Goal: Information Seeking & Learning: Compare options

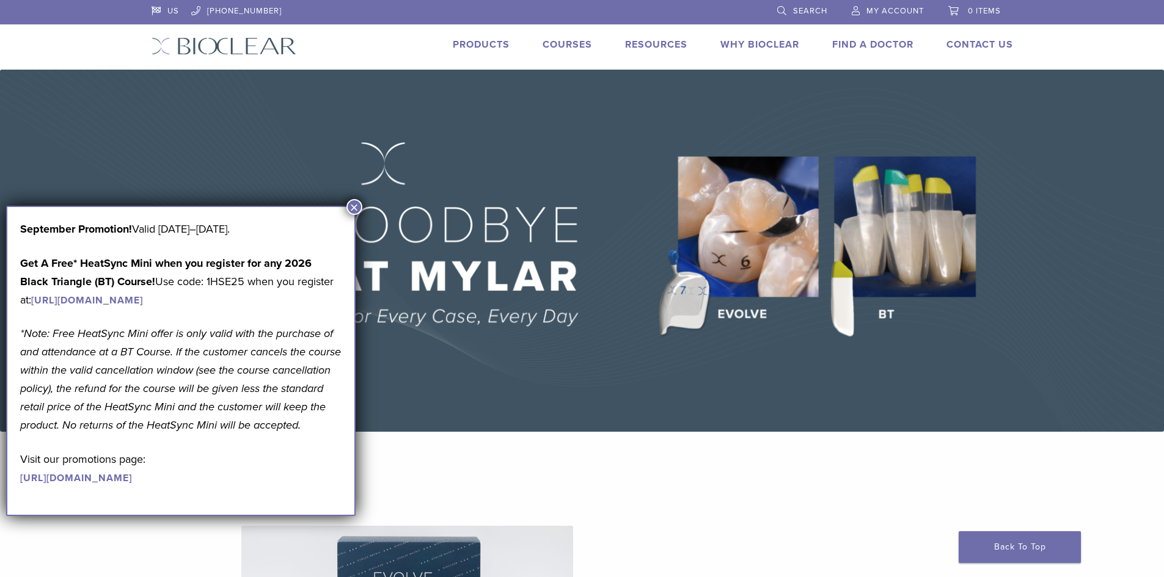
click at [492, 42] on link "Products" at bounding box center [481, 44] width 57 height 12
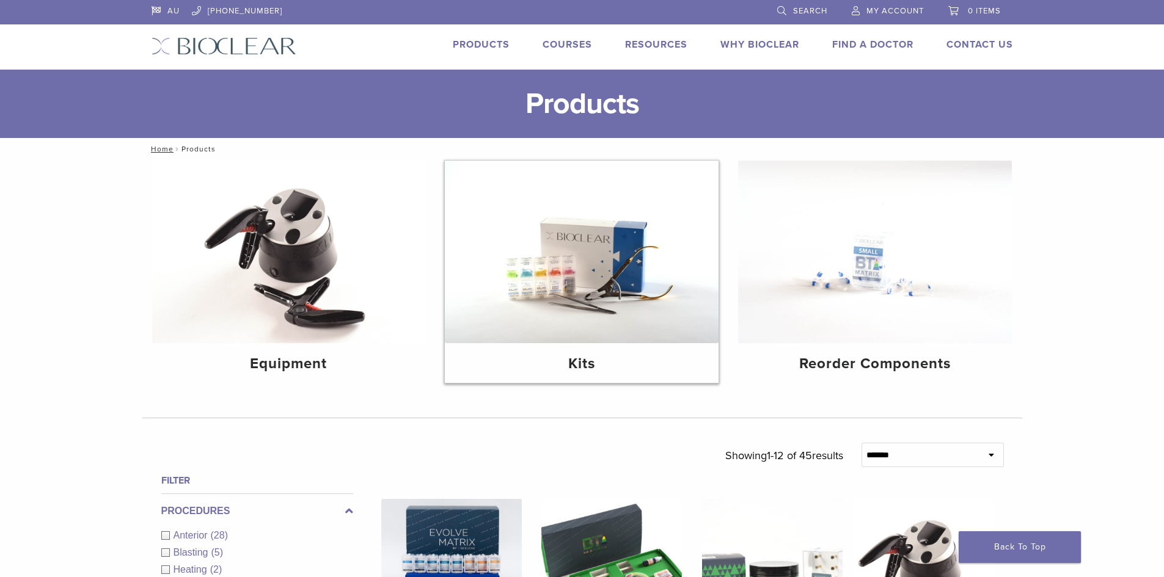
click at [613, 270] on img at bounding box center [582, 252] width 274 height 183
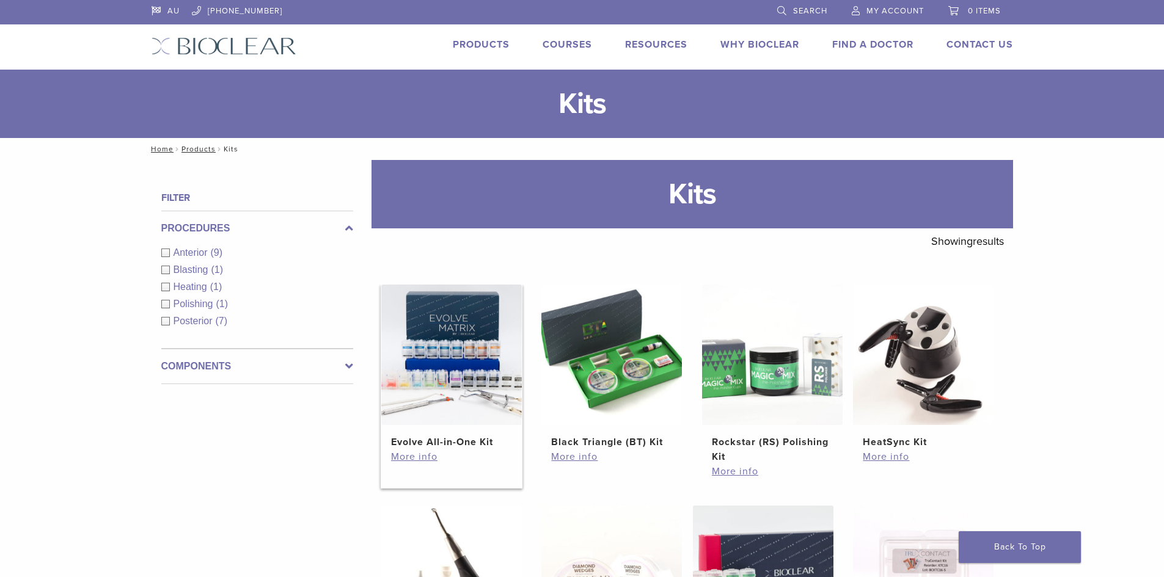
click at [470, 445] on h2 "Evolve All-in-One Kit" at bounding box center [451, 442] width 121 height 15
click at [166, 253] on div "Anterior (9)" at bounding box center [257, 253] width 192 height 15
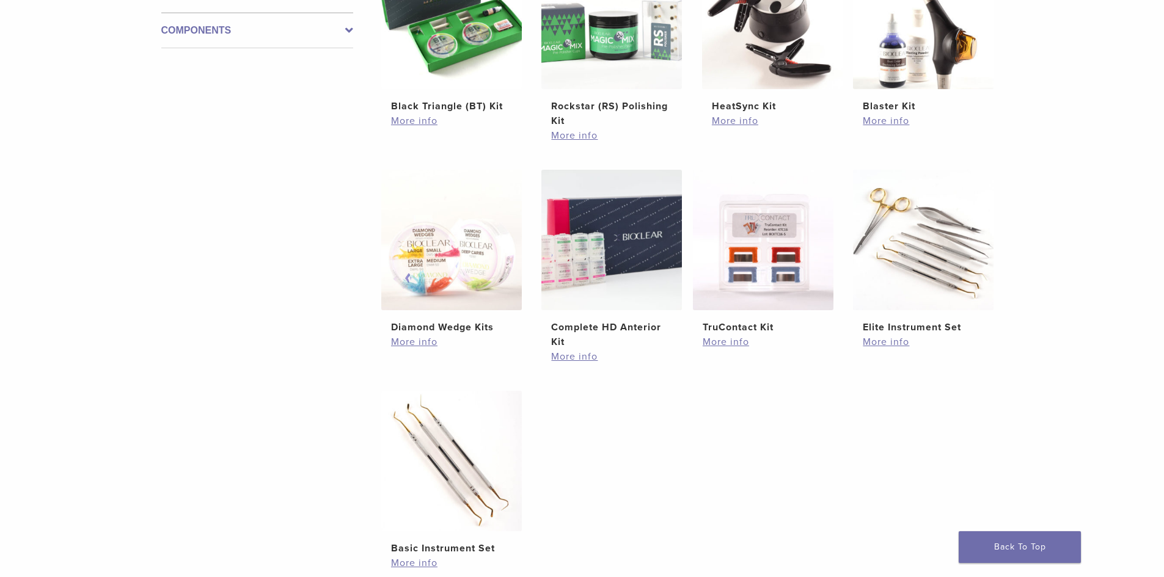
scroll to position [366, 0]
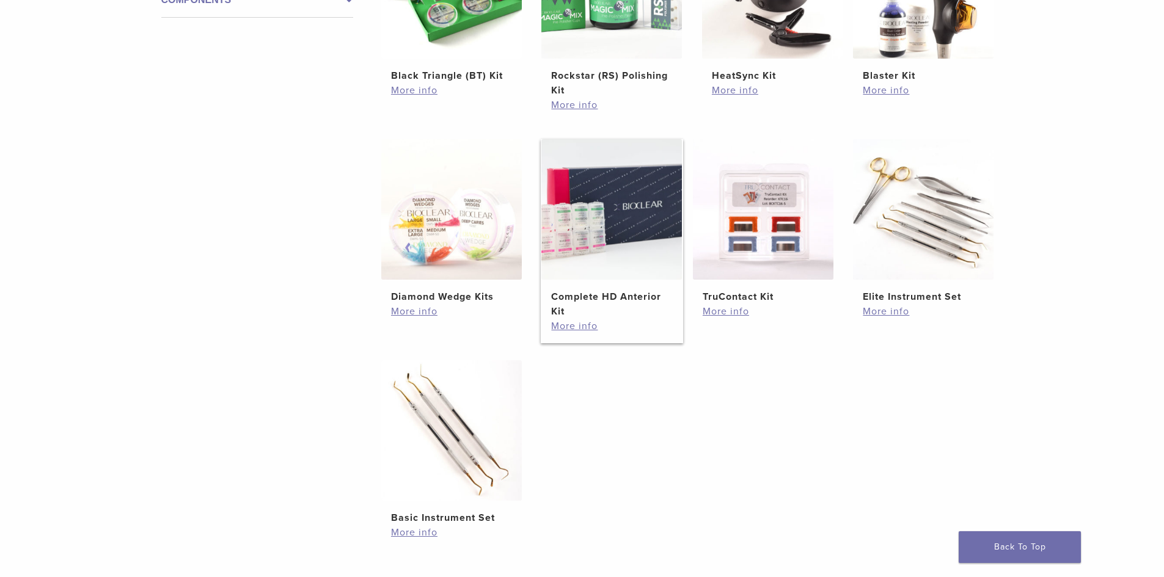
click at [592, 308] on h2 "Complete HD Anterior Kit" at bounding box center [611, 304] width 121 height 29
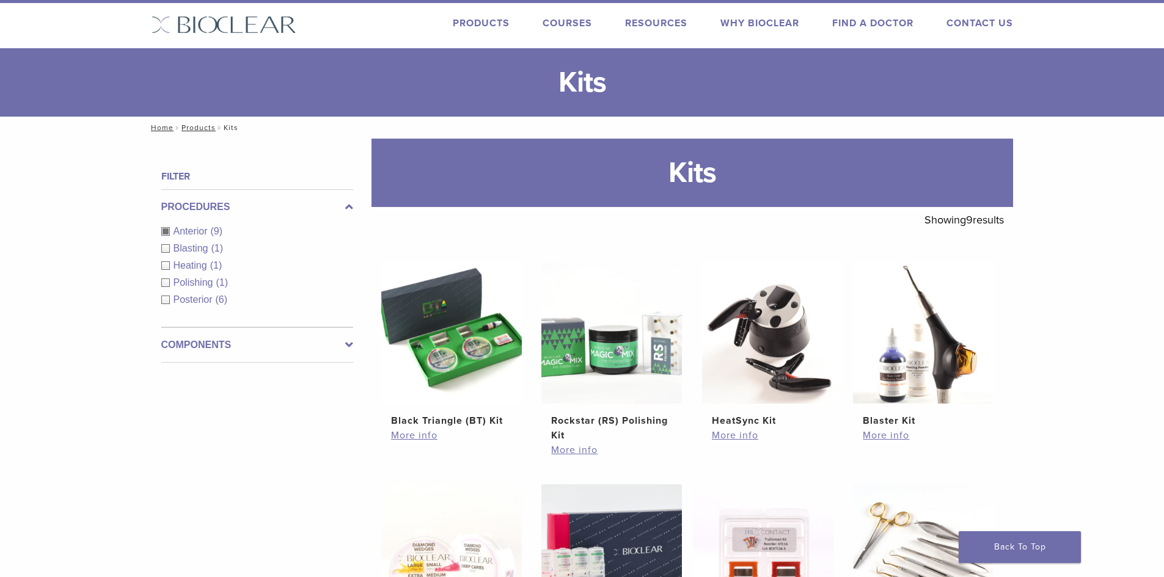
scroll to position [0, 0]
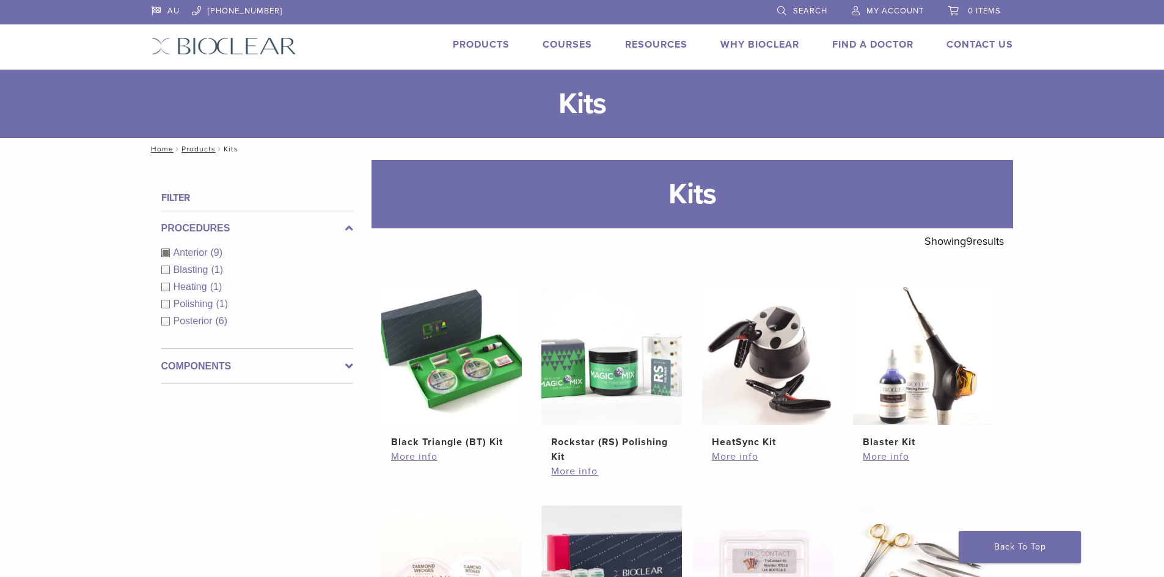
click at [795, 8] on span "Search" at bounding box center [810, 11] width 34 height 10
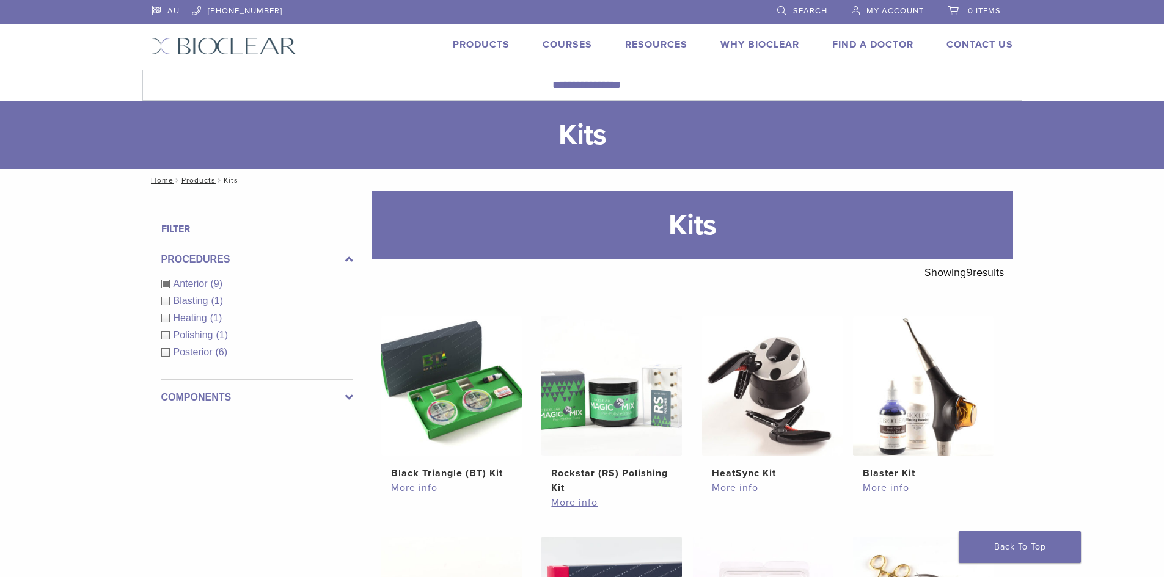
click at [462, 42] on link "Products" at bounding box center [481, 44] width 57 height 12
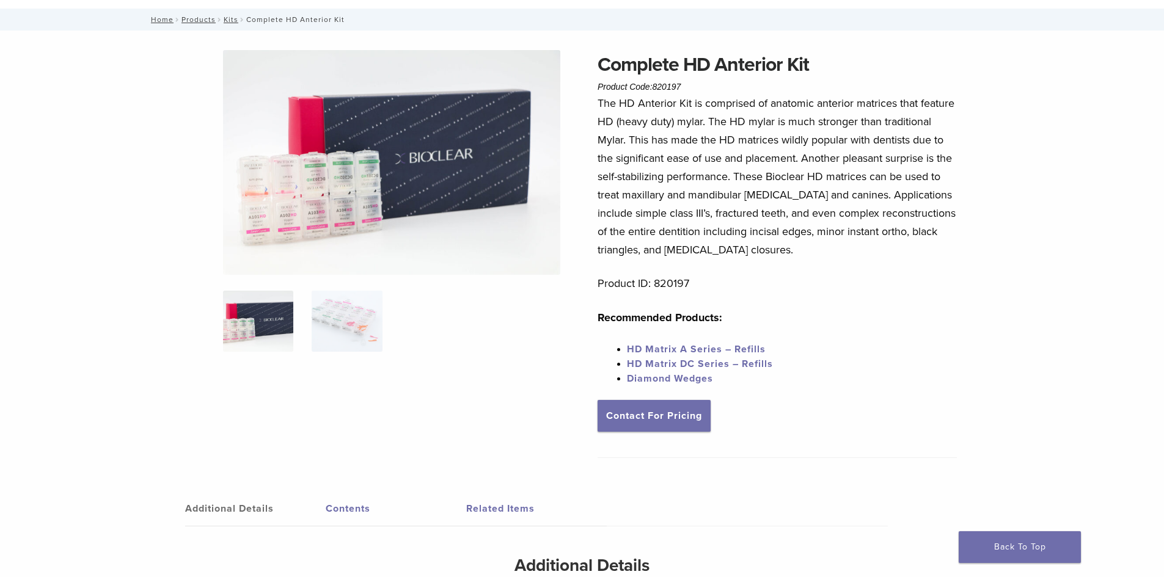
scroll to position [122, 0]
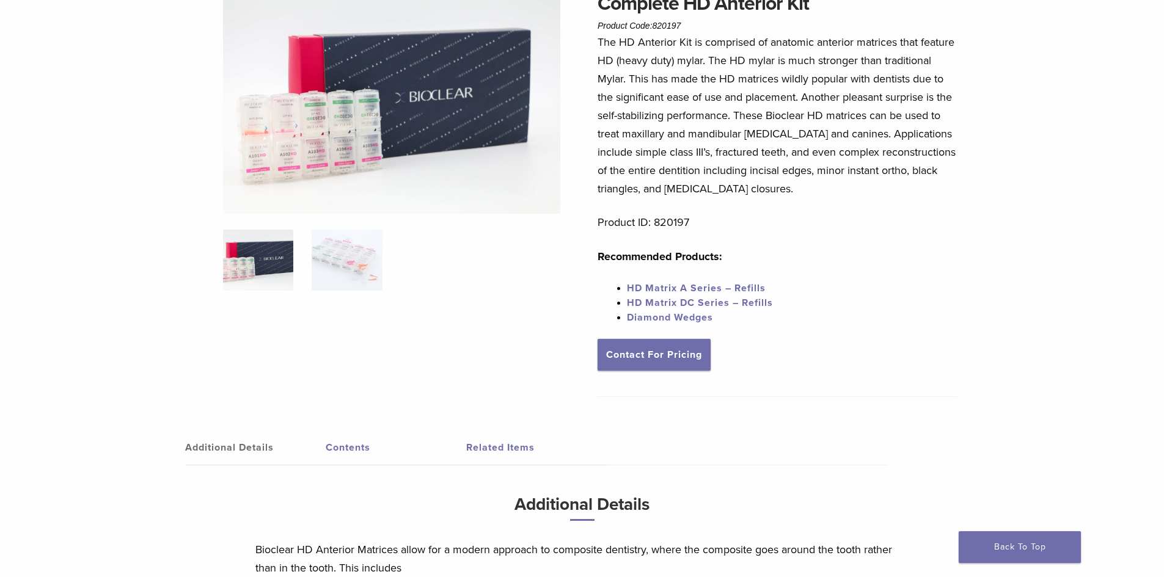
click at [709, 290] on link "HD Matrix A Series – Refills" at bounding box center [696, 288] width 139 height 12
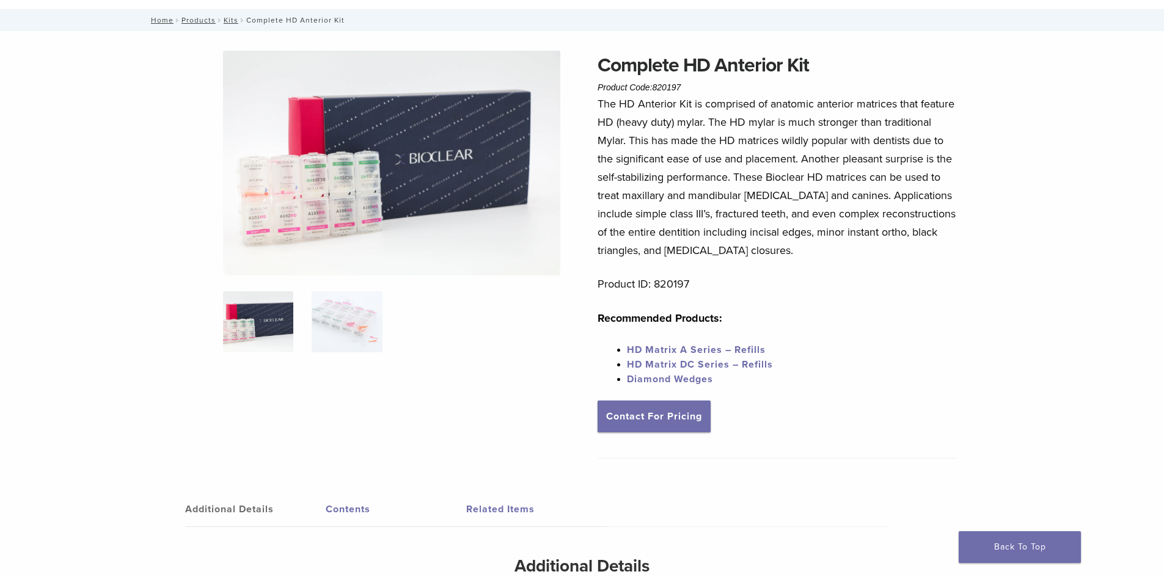
scroll to position [61, 0]
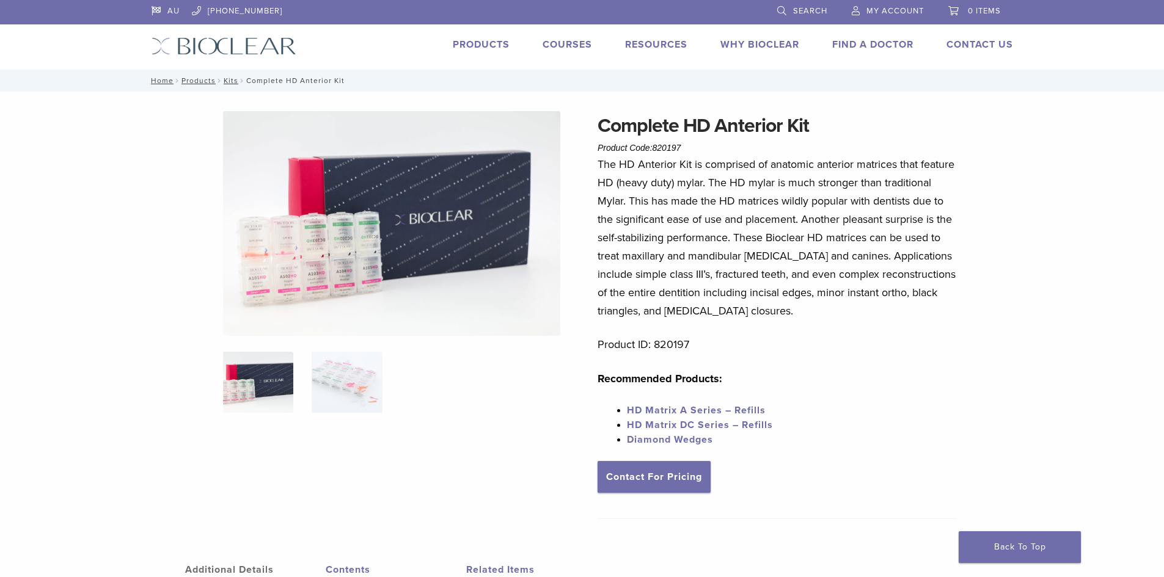
scroll to position [122, 0]
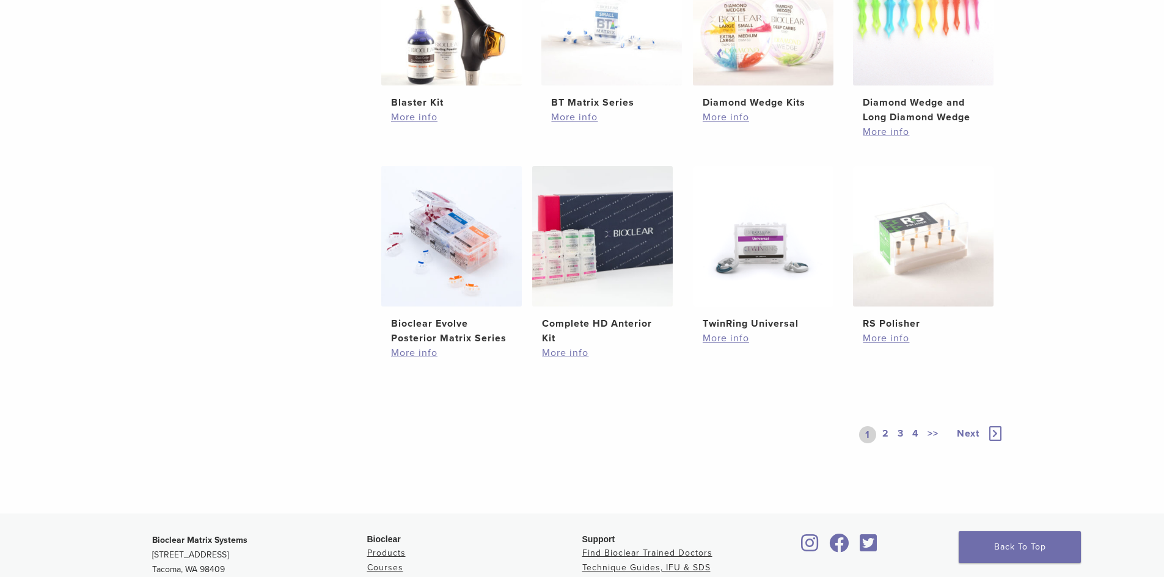
scroll to position [794, 0]
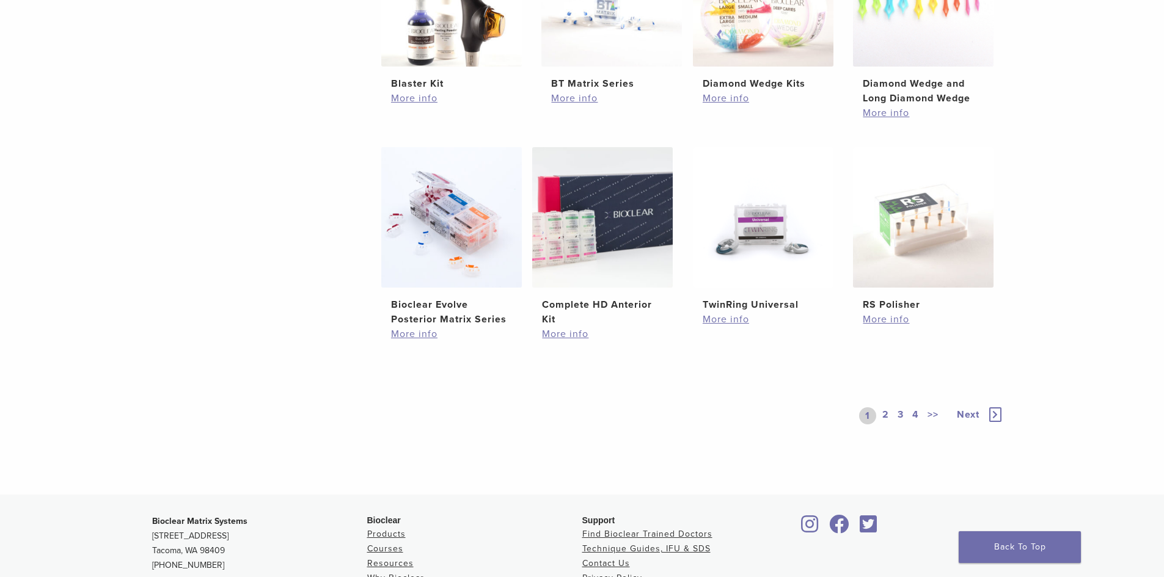
click at [898, 418] on link "3" at bounding box center [900, 415] width 11 height 17
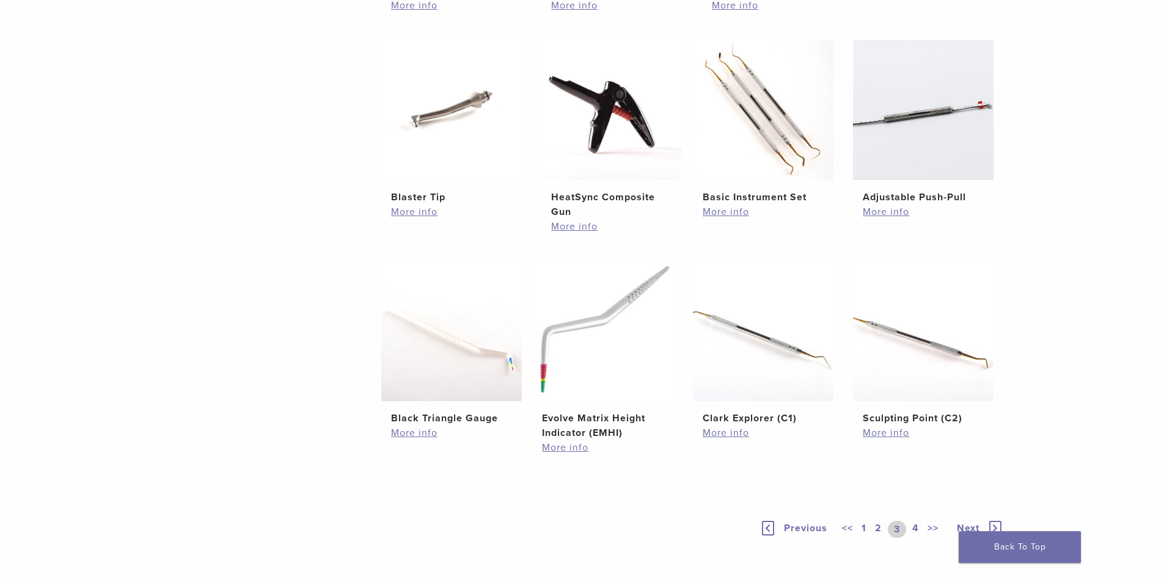
scroll to position [855, 0]
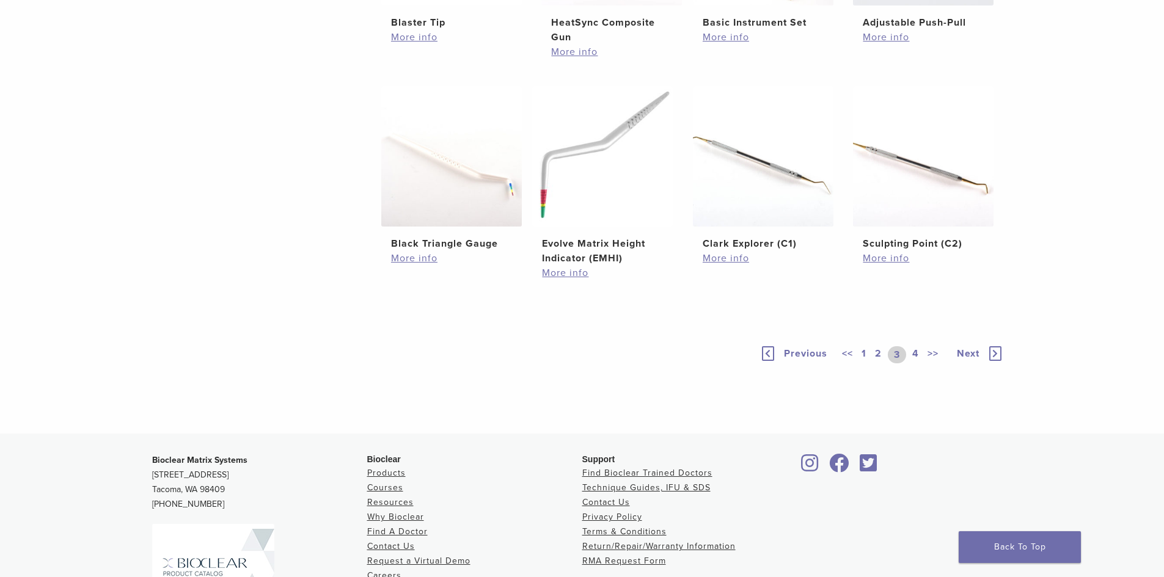
click at [911, 355] on link "4" at bounding box center [915, 354] width 12 height 17
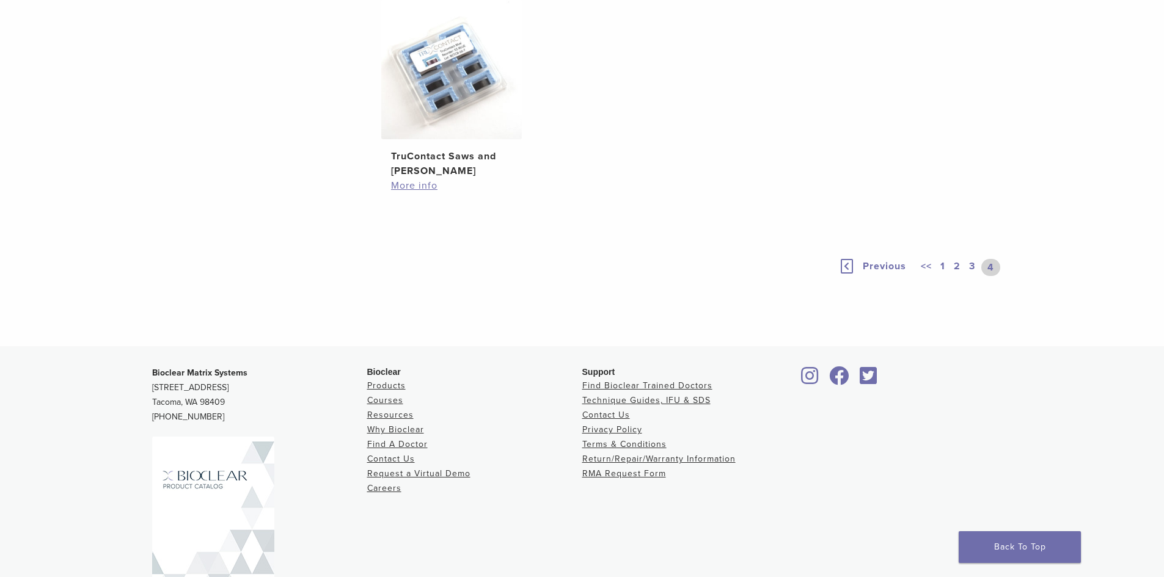
scroll to position [855, 0]
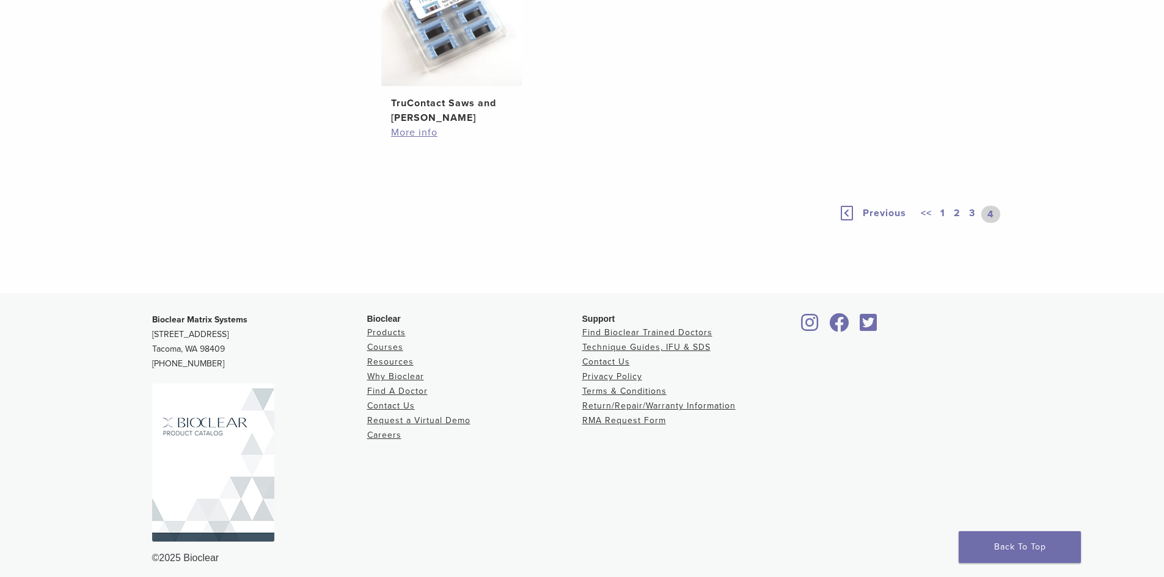
click at [956, 223] on link "2" at bounding box center [957, 214] width 12 height 17
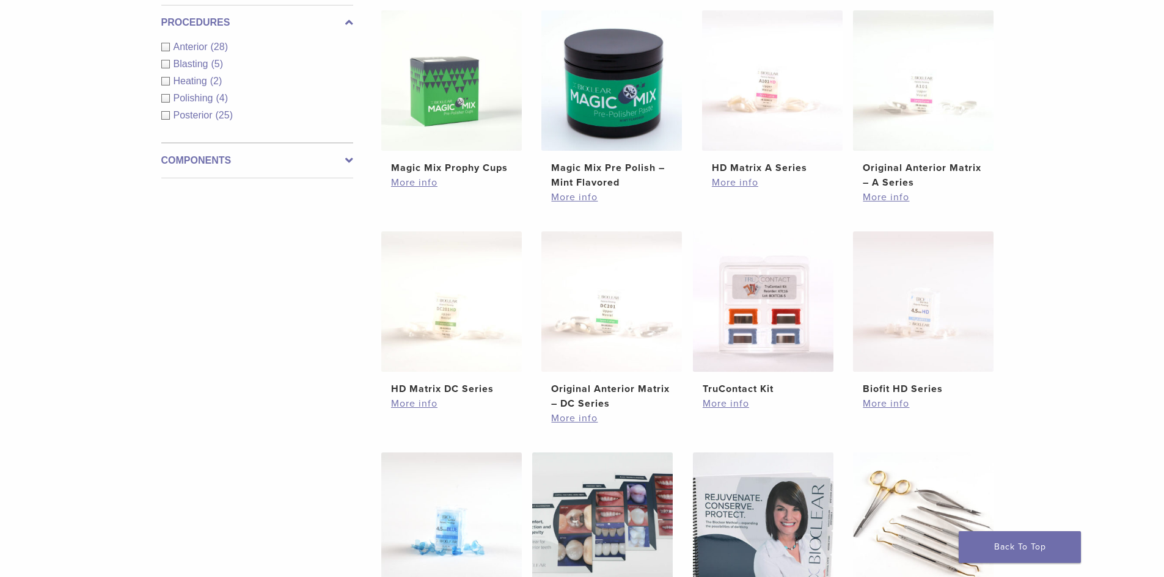
scroll to position [428, 0]
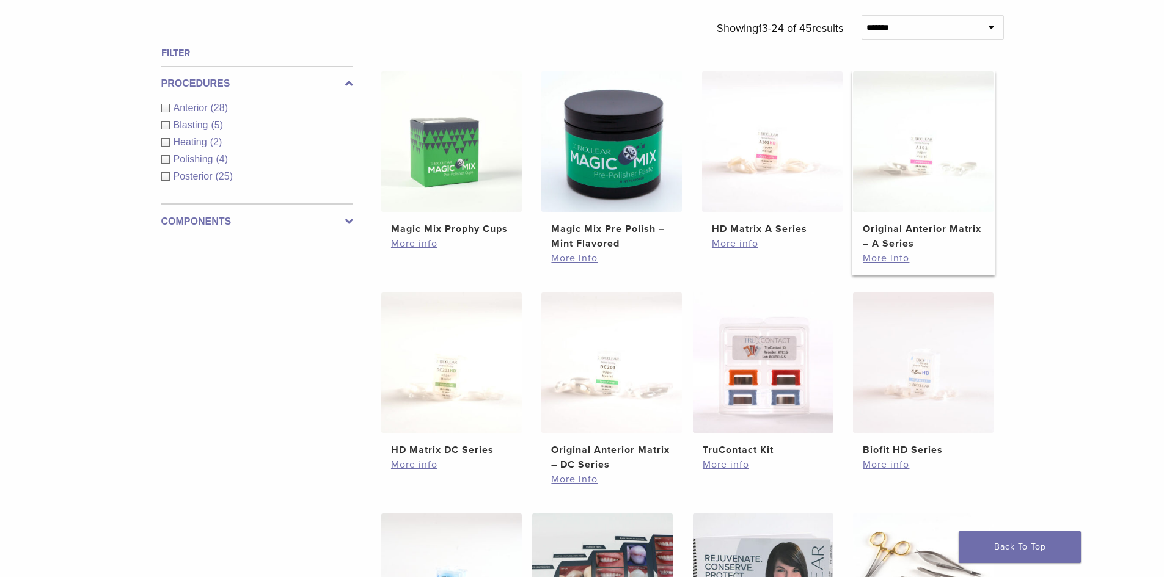
click at [917, 222] on h2 "Original Anterior Matrix – A Series" at bounding box center [922, 236] width 121 height 29
click at [723, 229] on h2 "HD Matrix A Series" at bounding box center [772, 229] width 121 height 15
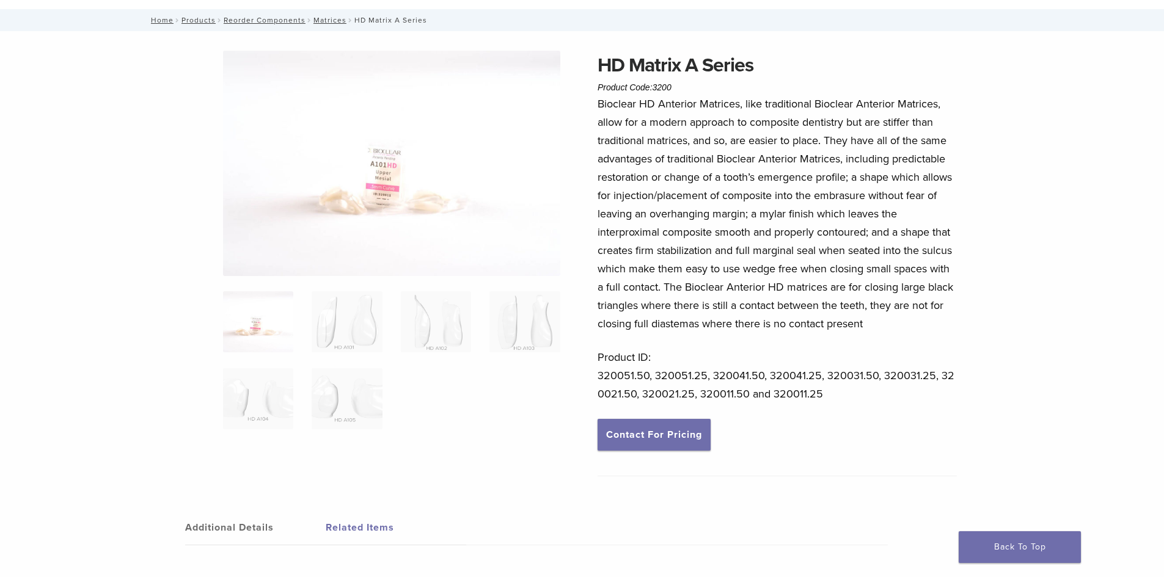
scroll to position [61, 0]
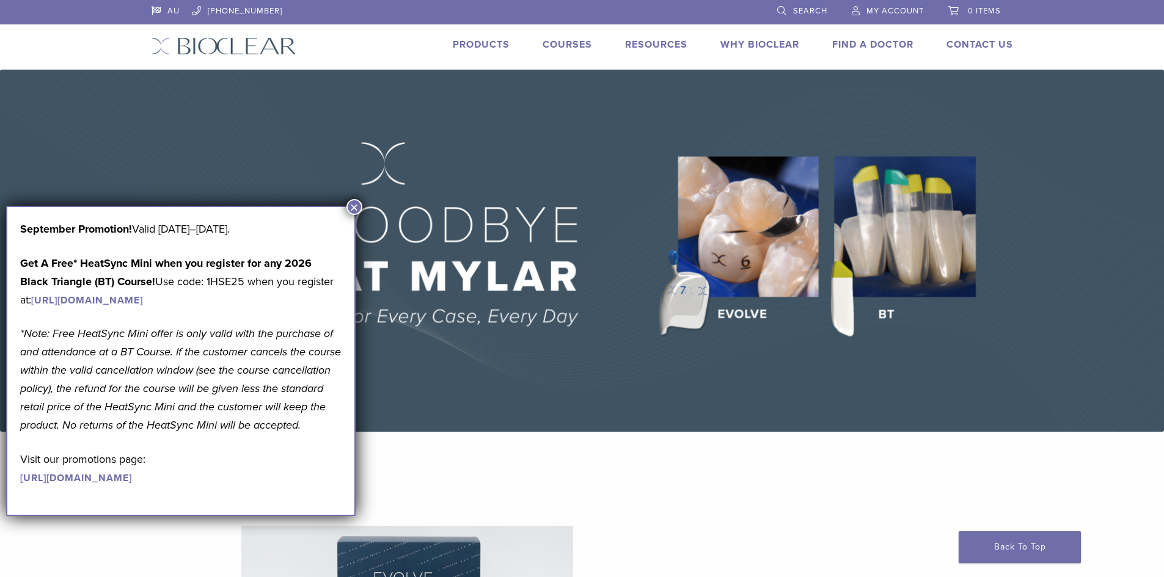
click at [356, 200] on button "×" at bounding box center [354, 207] width 16 height 16
